Goal: Task Accomplishment & Management: Manage account settings

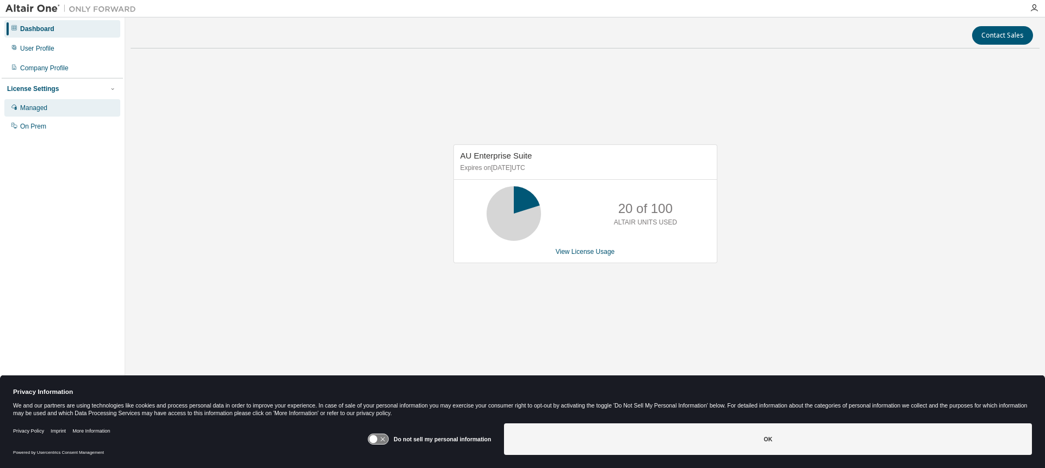
click at [43, 111] on div "Managed" at bounding box center [33, 107] width 27 height 9
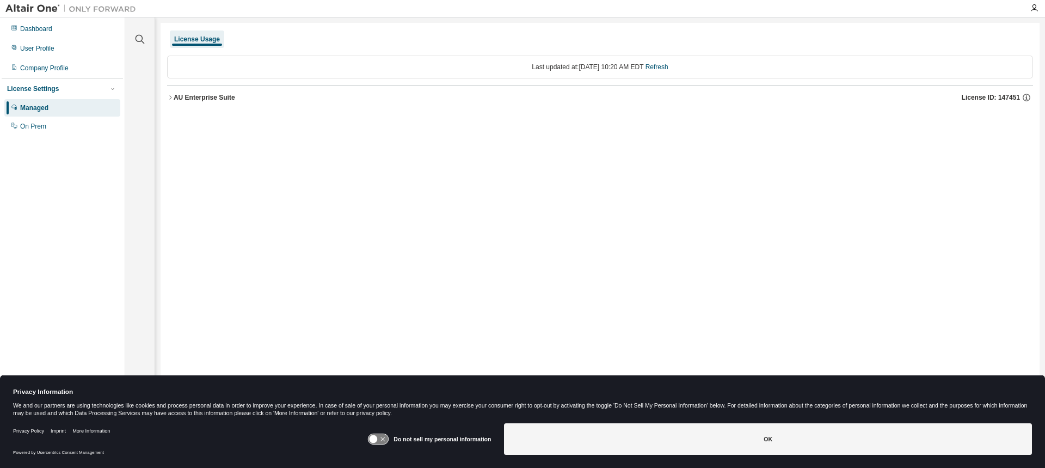
click at [169, 100] on icon "button" at bounding box center [170, 97] width 7 height 7
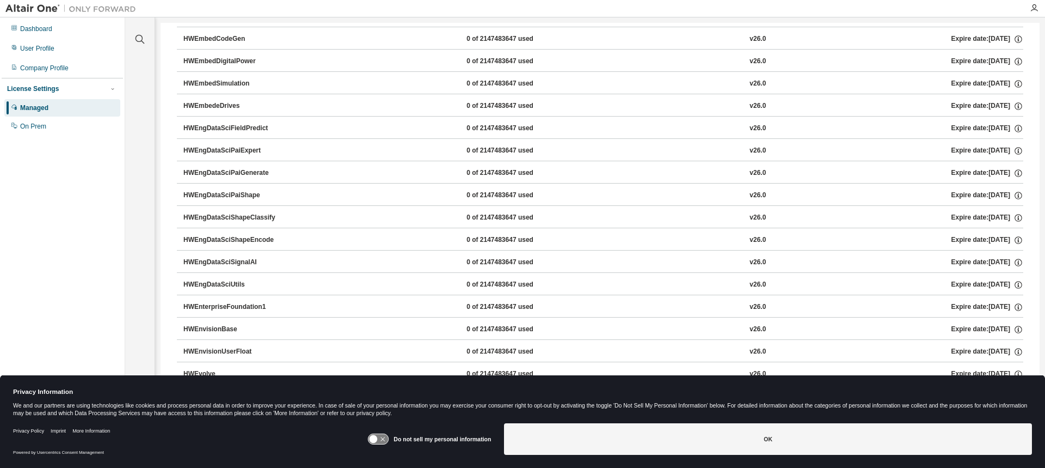
scroll to position [1525, 0]
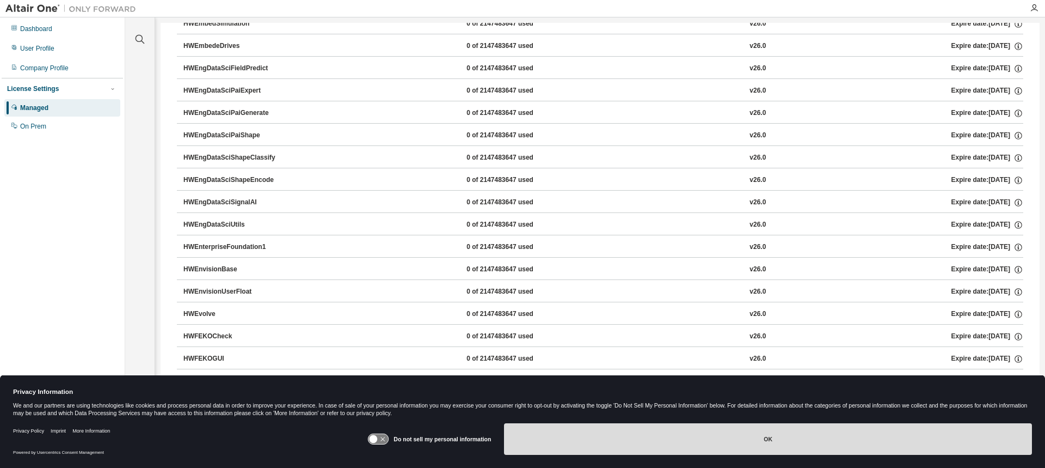
click at [682, 430] on button "OK" at bounding box center [768, 439] width 528 height 32
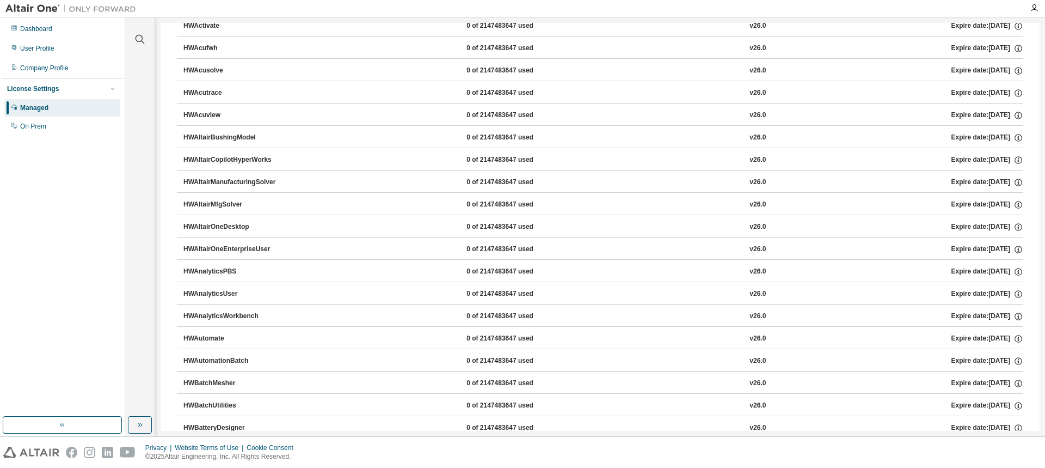
scroll to position [0, 0]
